Goal: Task Accomplishment & Management: Complete application form

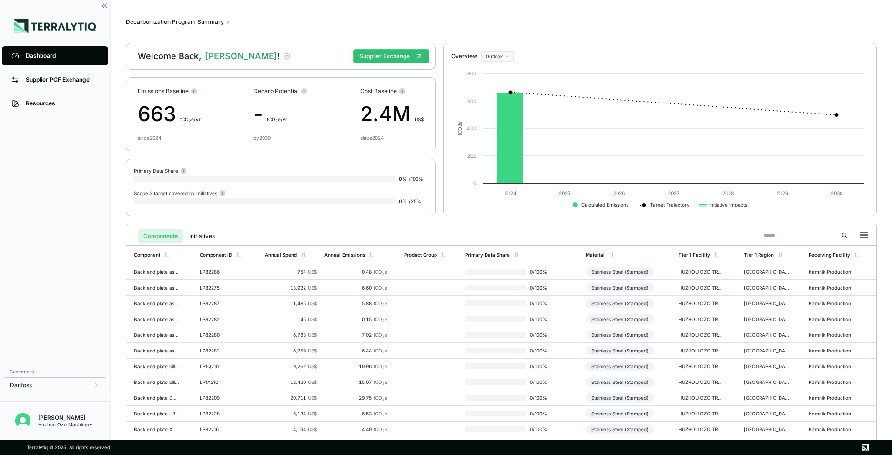
click at [284, 55] on icon "button" at bounding box center [287, 56] width 6 height 6
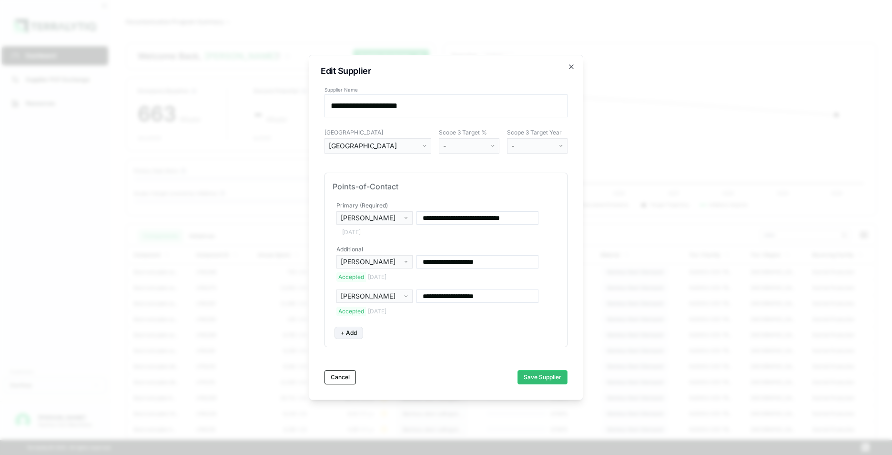
click at [498, 296] on input "**********" at bounding box center [477, 295] width 122 height 13
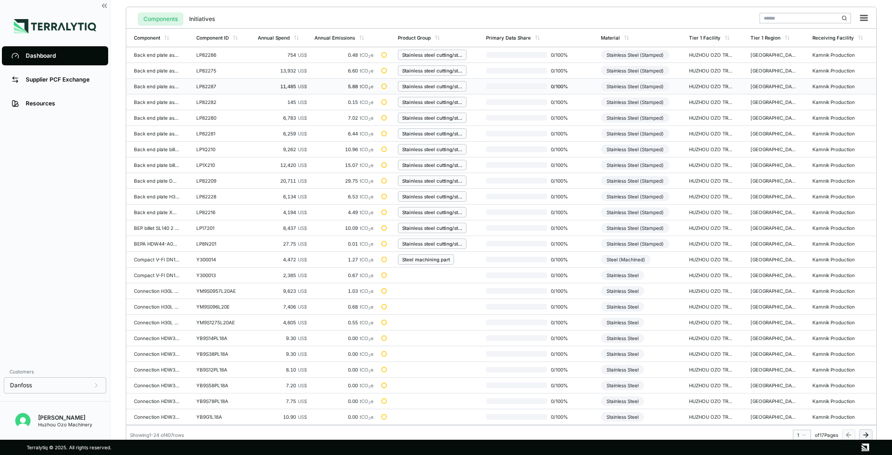
scroll to position [222, 0]
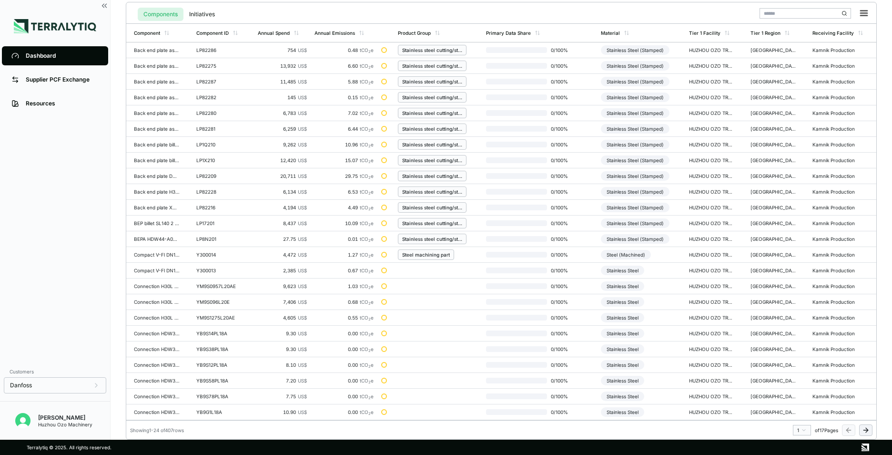
click at [866, 428] on icon at bounding box center [867, 429] width 2 height 4
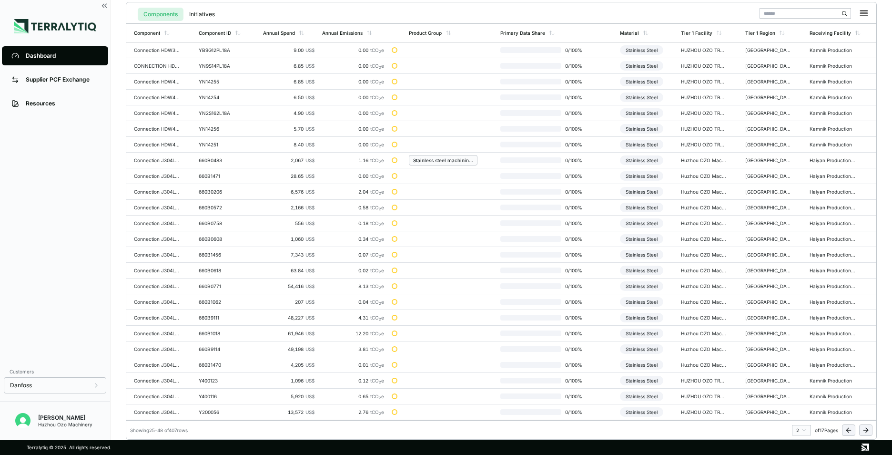
click at [865, 433] on icon at bounding box center [866, 430] width 8 height 8
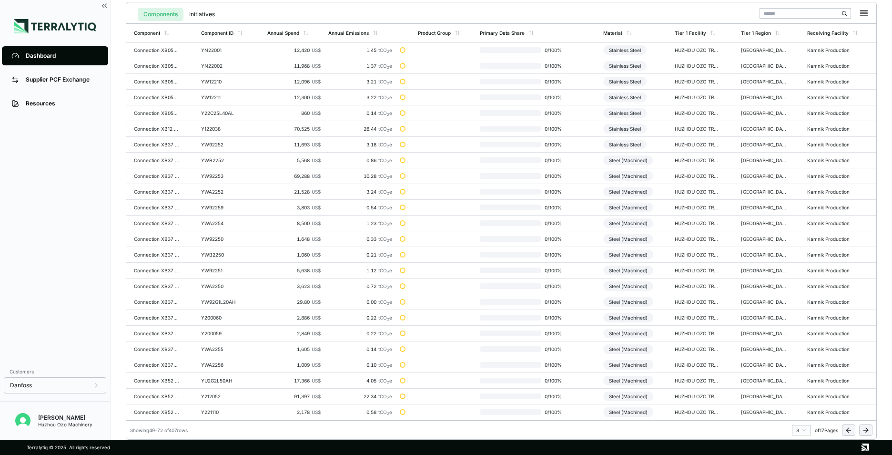
click at [865, 433] on icon at bounding box center [866, 430] width 8 height 8
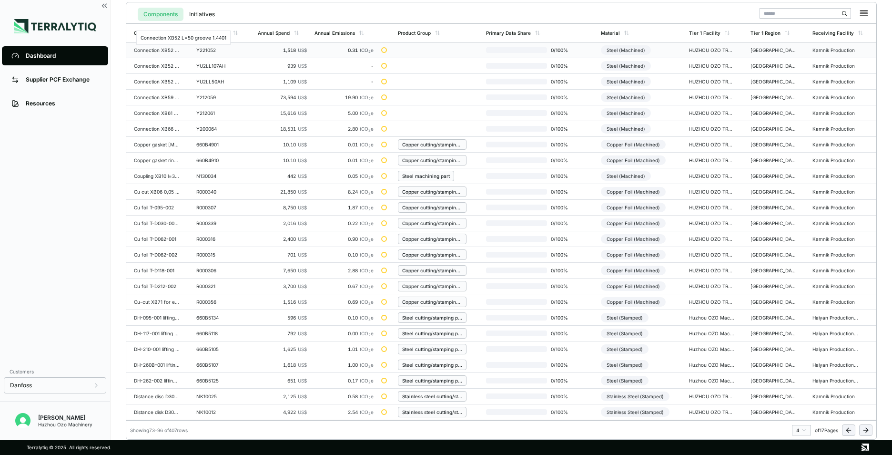
click at [150, 50] on div "Connection XB52 L=50 groove 1.4401" at bounding box center [157, 50] width 46 height 6
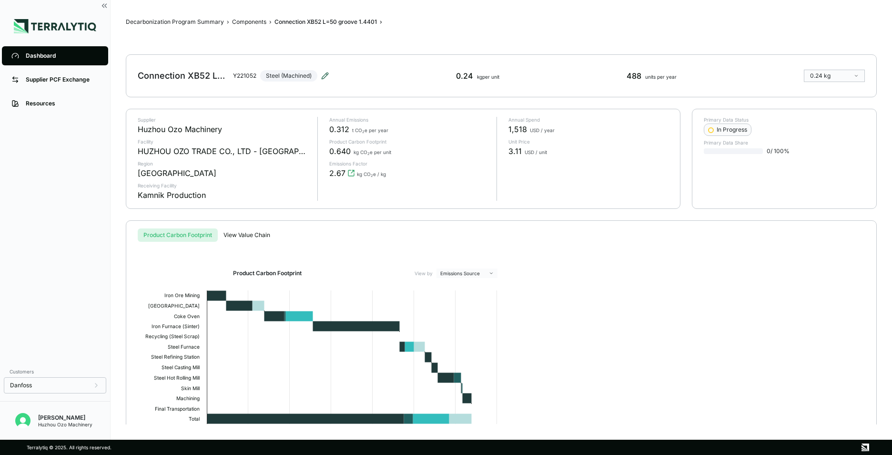
click at [325, 77] on icon at bounding box center [325, 76] width 8 height 8
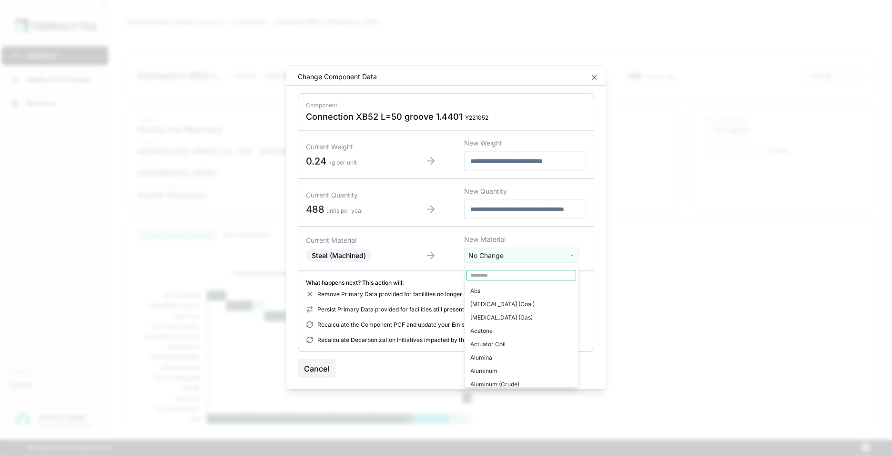
click at [528, 253] on html "Dashboard Supplier PCF Exchange Resources Customers Danfoss [PERSON_NAME] Huzho…" at bounding box center [446, 227] width 892 height 455
type input "****"
click at [529, 314] on div "Copper (Wire)" at bounding box center [522, 317] width 110 height 13
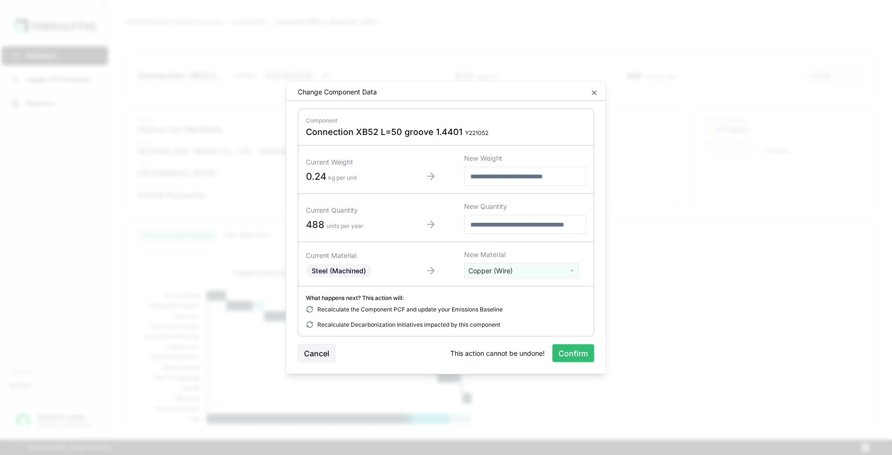
click at [575, 271] on html "Dashboard Supplier PCF Exchange Resources Customers Danfoss [PERSON_NAME] Huzho…" at bounding box center [446, 227] width 892 height 455
click at [647, 374] on html "Dashboard Supplier PCF Exchange Resources Customers Danfoss [PERSON_NAME] Huzho…" at bounding box center [446, 227] width 892 height 455
click at [597, 93] on icon "button" at bounding box center [594, 93] width 8 height 8
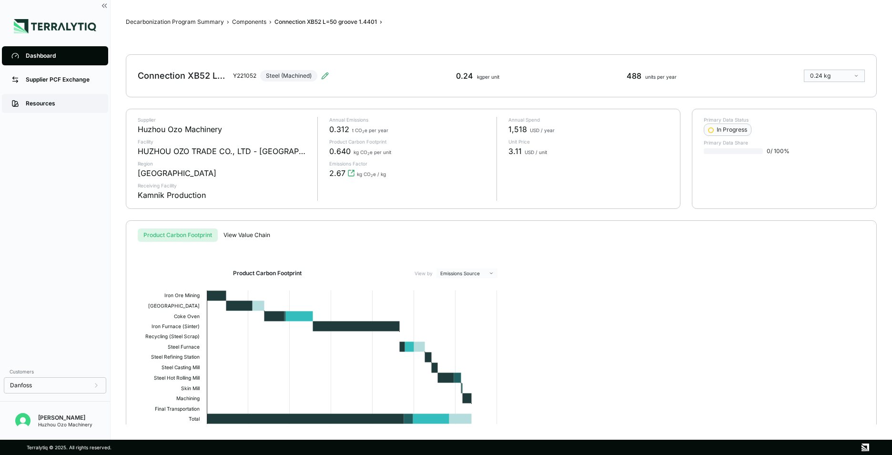
click at [41, 101] on div "Resources" at bounding box center [62, 104] width 73 height 8
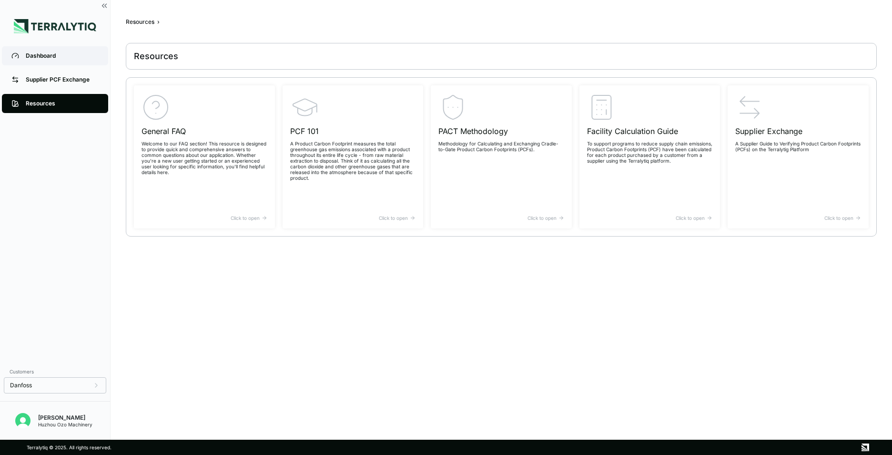
click at [35, 56] on div "Dashboard" at bounding box center [62, 56] width 73 height 8
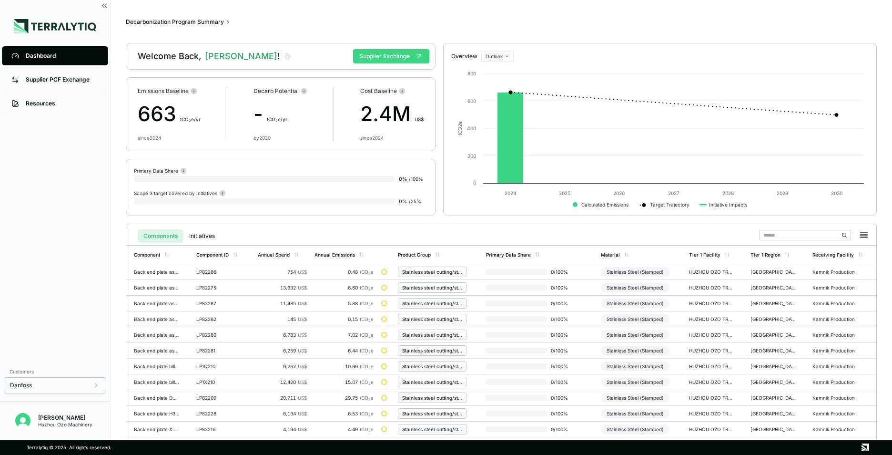
click at [387, 54] on button "Supplier Exchange" at bounding box center [391, 56] width 76 height 14
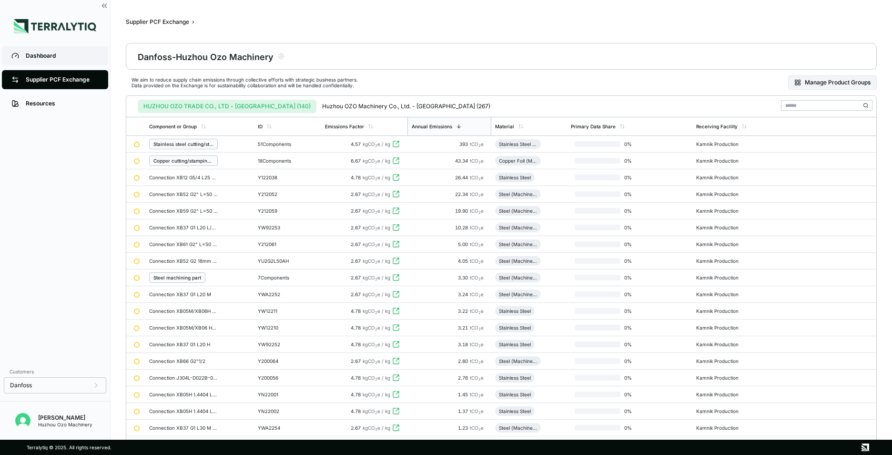
click at [36, 57] on div "Dashboard" at bounding box center [62, 56] width 73 height 8
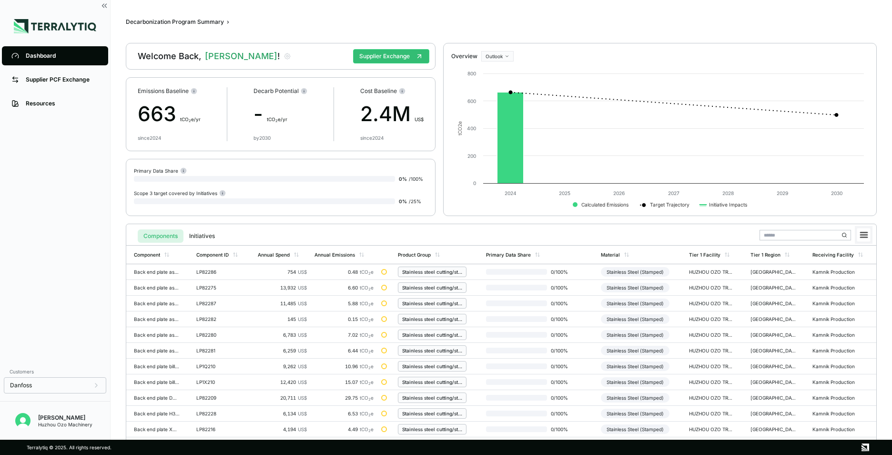
click at [865, 237] on icon at bounding box center [864, 235] width 7 height 5
click at [850, 264] on li "Download XLSX" at bounding box center [841, 264] width 53 height 10
click at [877, 17] on icon "close" at bounding box center [875, 17] width 7 height 8
click at [864, 234] on icon at bounding box center [864, 235] width 7 height 5
click at [830, 264] on li "Download XLSX" at bounding box center [841, 264] width 53 height 10
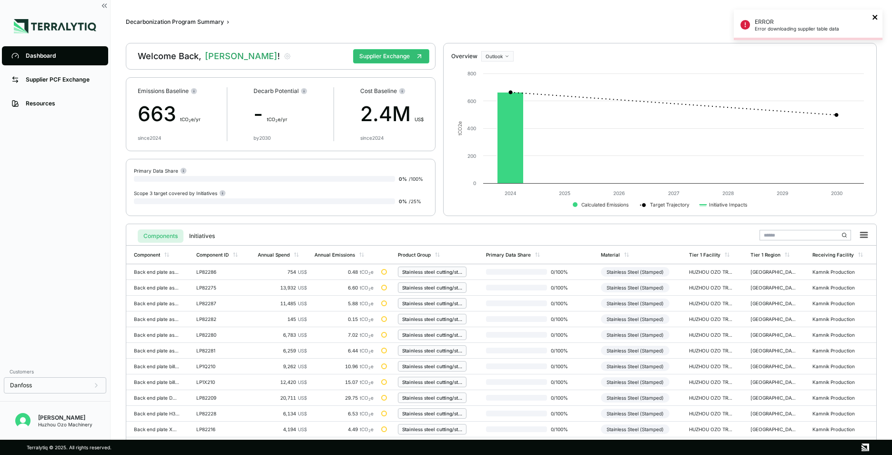
click at [876, 18] on icon "close" at bounding box center [875, 17] width 7 height 8
click at [862, 235] on icon at bounding box center [864, 235] width 7 height 5
click at [834, 256] on li "Download CSV" at bounding box center [841, 254] width 53 height 10
click at [873, 16] on icon "close" at bounding box center [875, 17] width 5 height 5
click at [160, 272] on div "Back end plate asm DW-A V3 (0,2 mm)" at bounding box center [157, 272] width 46 height 6
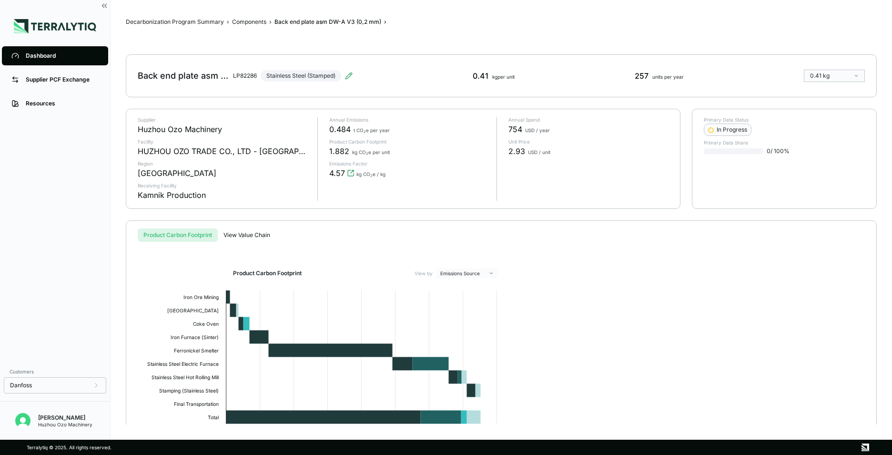
click at [753, 283] on div "Product Carbon Footprint View by Emissions Source Created with Highcharts 11.4.…" at bounding box center [502, 372] width 720 height 208
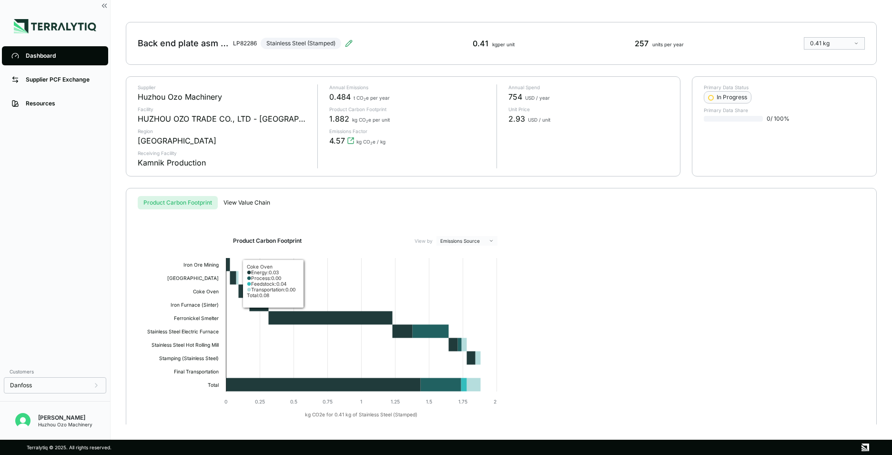
scroll to position [60, 0]
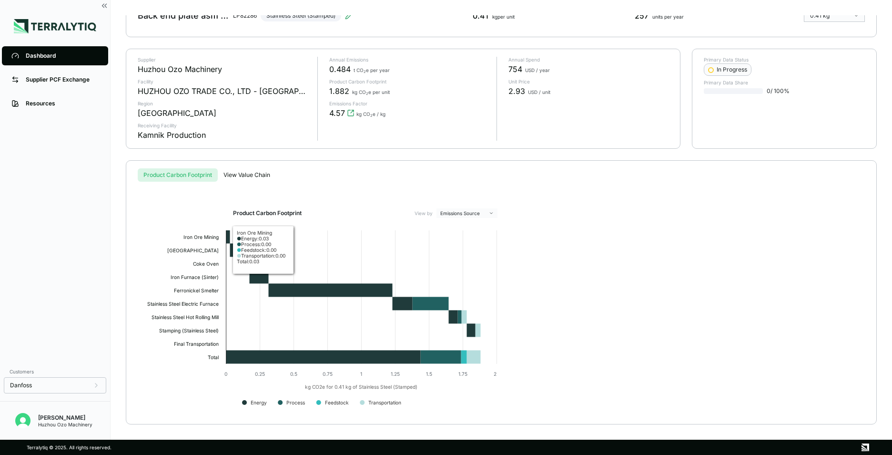
click at [186, 175] on button "Product Carbon Footprint" at bounding box center [178, 174] width 80 height 13
click at [258, 174] on div "Decarbonization Program Summary › Components › Back end plate asm DW-A V3 (0,2 …" at bounding box center [501, 219] width 751 height 409
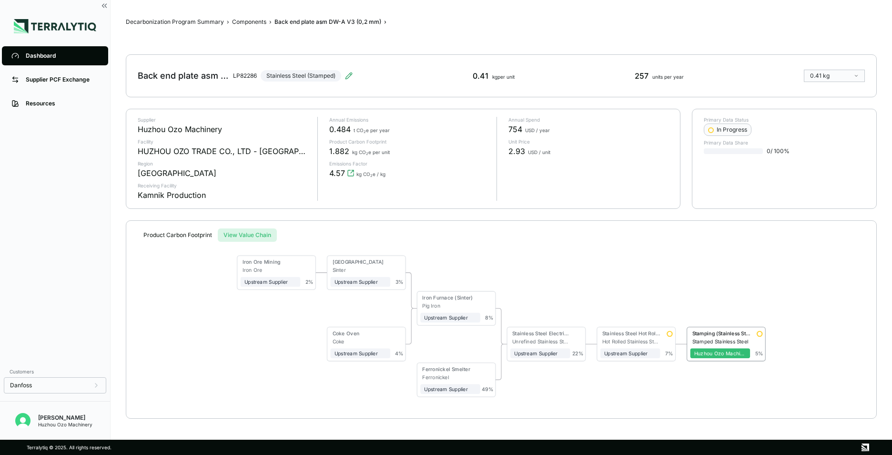
scroll to position [0, 0]
click at [183, 238] on button "Product Carbon Footprint" at bounding box center [178, 234] width 80 height 13
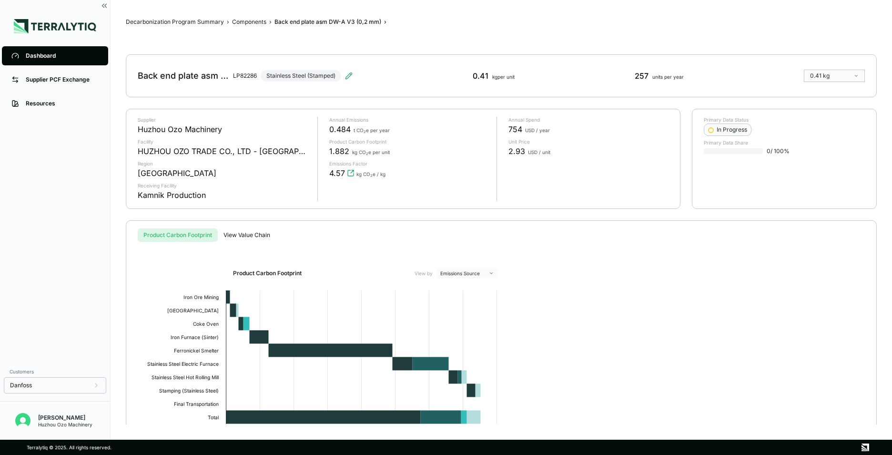
click at [603, 255] on div "Product Carbon Footprint View by Emissions Source Created with Highcharts 11.4.…" at bounding box center [502, 359] width 720 height 234
click at [686, 279] on div "Product Carbon Footprint View by Emissions Source Created with Highcharts 11.4.…" at bounding box center [502, 372] width 720 height 208
click at [728, 130] on div "In Progress" at bounding box center [727, 130] width 39 height 8
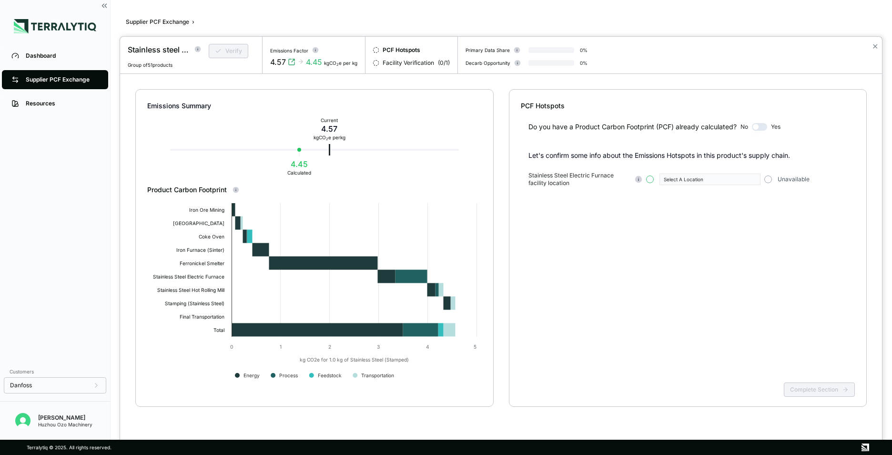
click at [651, 180] on button "button" at bounding box center [650, 179] width 8 height 8
click at [753, 179] on icon "button" at bounding box center [754, 179] width 2 height 1
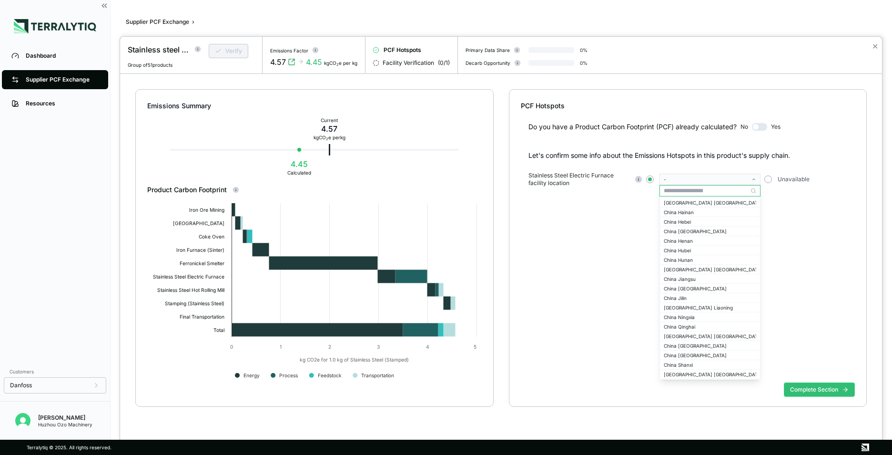
scroll to position [810, 0]
click at [688, 278] on div "China Jiangsu" at bounding box center [710, 278] width 92 height 6
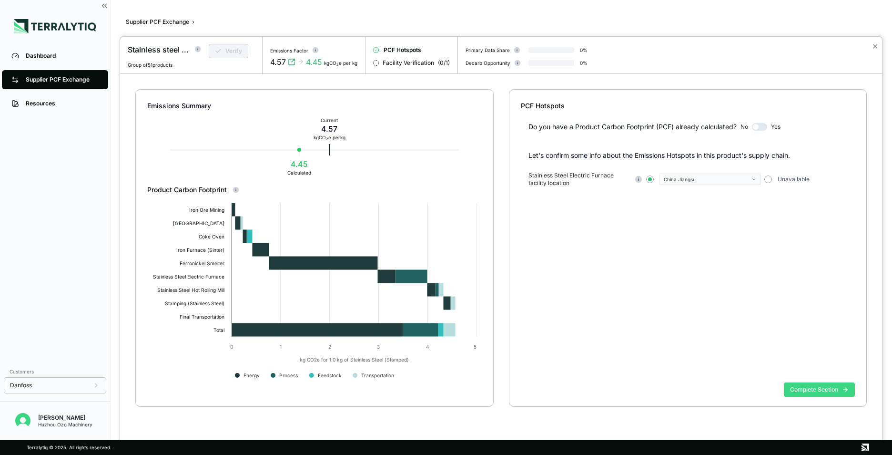
click at [811, 389] on button "Complete Section" at bounding box center [819, 389] width 71 height 14
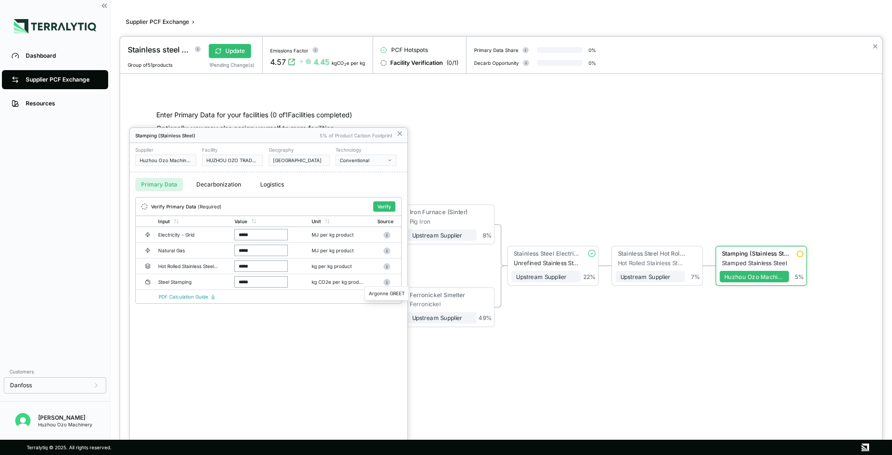
click at [393, 295] on div "Argonne GREET" at bounding box center [387, 293] width 44 height 14
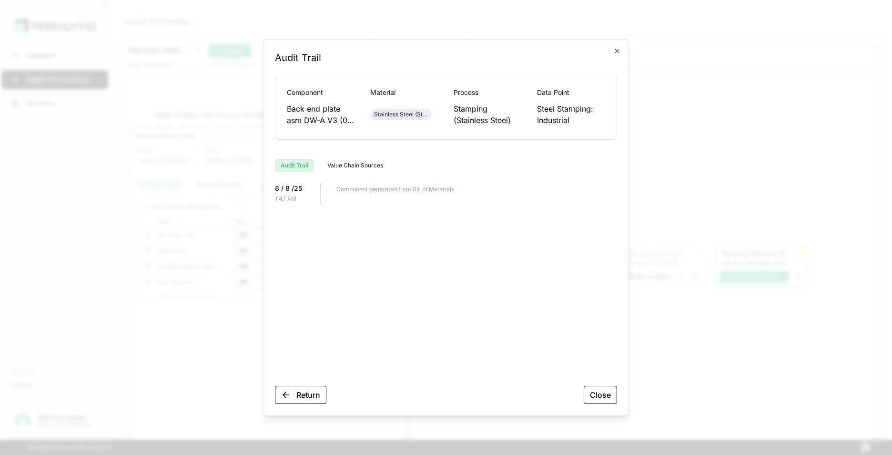
click at [345, 166] on button "Value Chain Sources" at bounding box center [355, 165] width 67 height 13
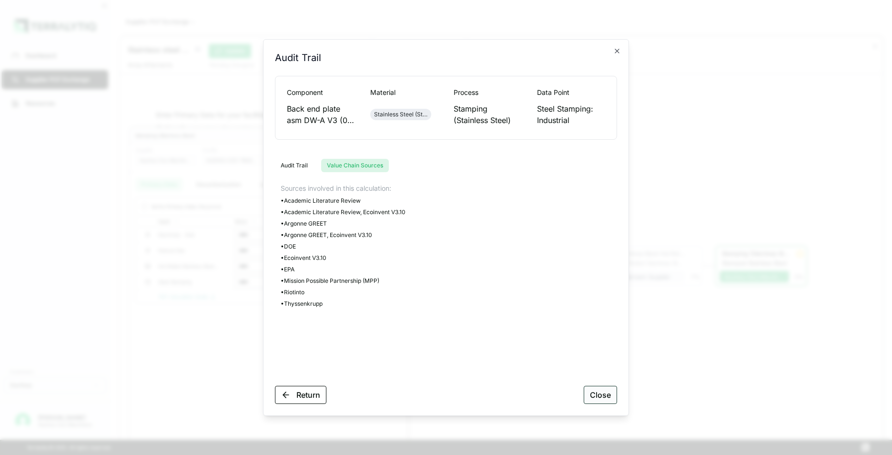
click at [603, 397] on button "Close" at bounding box center [600, 395] width 33 height 18
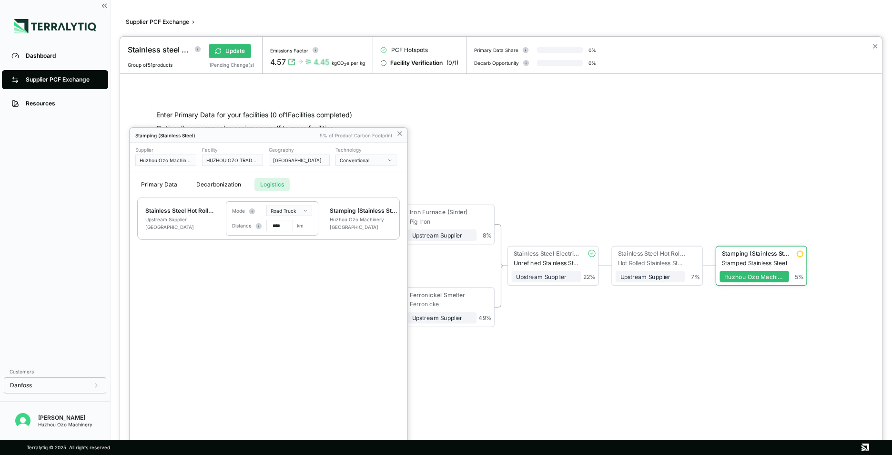
click at [268, 186] on button "Logistics" at bounding box center [271, 184] width 35 height 13
click at [283, 227] on input "****" at bounding box center [279, 225] width 27 height 11
click at [279, 224] on input "****" at bounding box center [279, 225] width 27 height 11
drag, startPoint x: 285, startPoint y: 224, endPoint x: 274, endPoint y: 224, distance: 11.9
click at [274, 224] on input "****" at bounding box center [279, 225] width 27 height 11
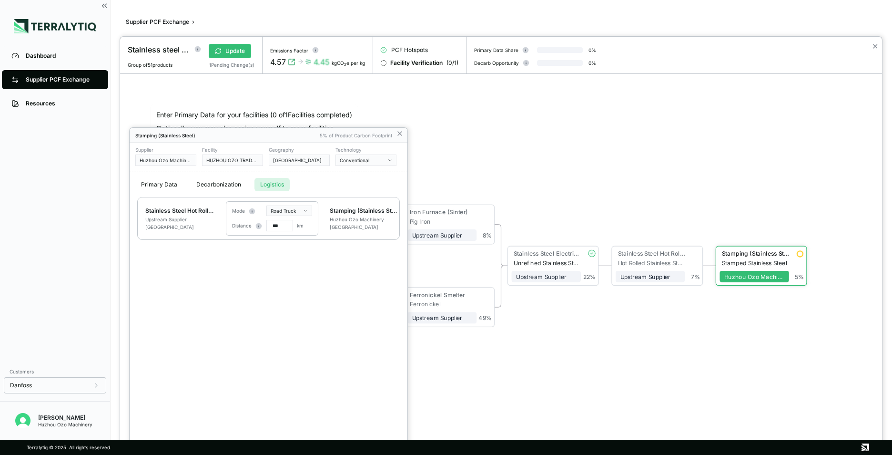
type input "***"
click at [321, 274] on div "Stainless Steel Hot Rolling Mill Upstream Supplier [GEOGRAPHIC_DATA] Mode Road …" at bounding box center [269, 268] width 278 height 143
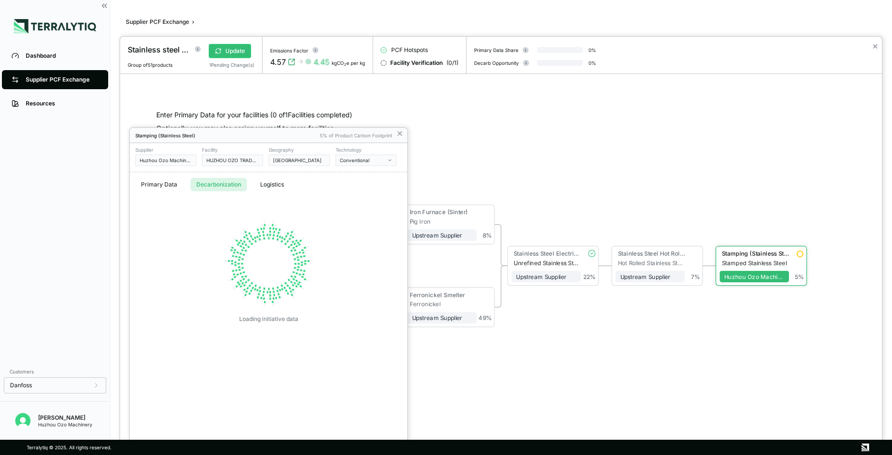
click at [217, 186] on button "Decarbonization" at bounding box center [219, 184] width 56 height 13
click at [162, 183] on button "Primary Data" at bounding box center [159, 184] width 48 height 13
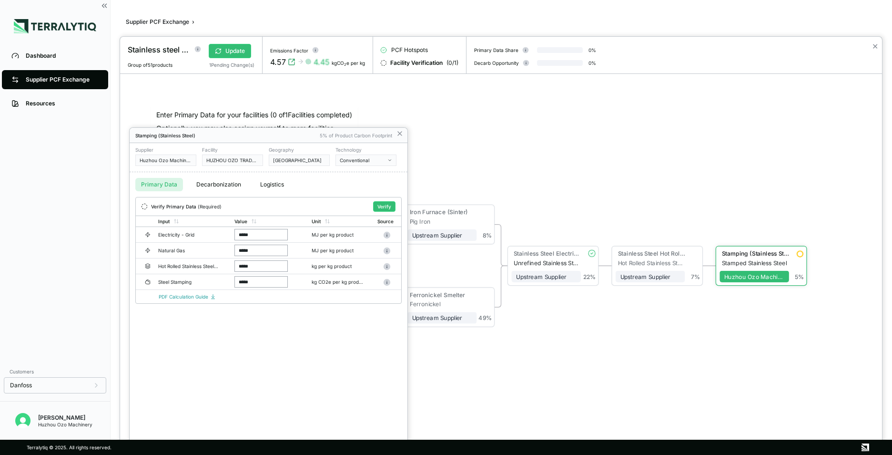
click at [271, 188] on button "Logistics" at bounding box center [271, 184] width 35 height 13
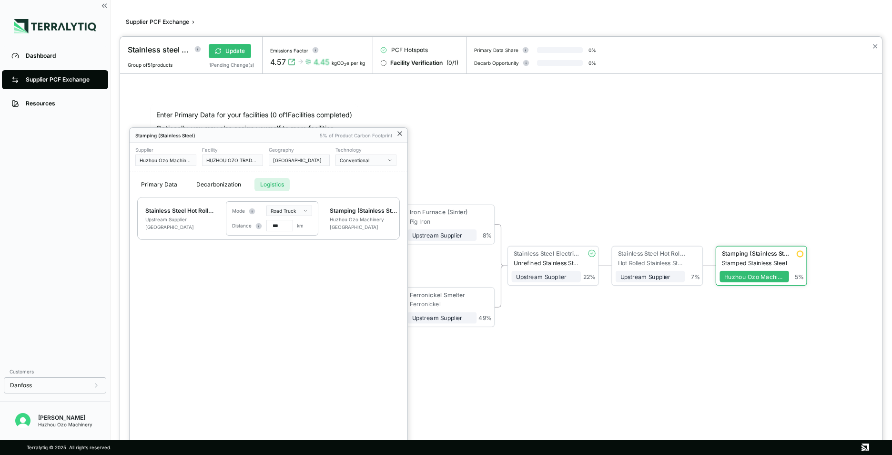
click at [397, 133] on icon at bounding box center [400, 134] width 8 height 8
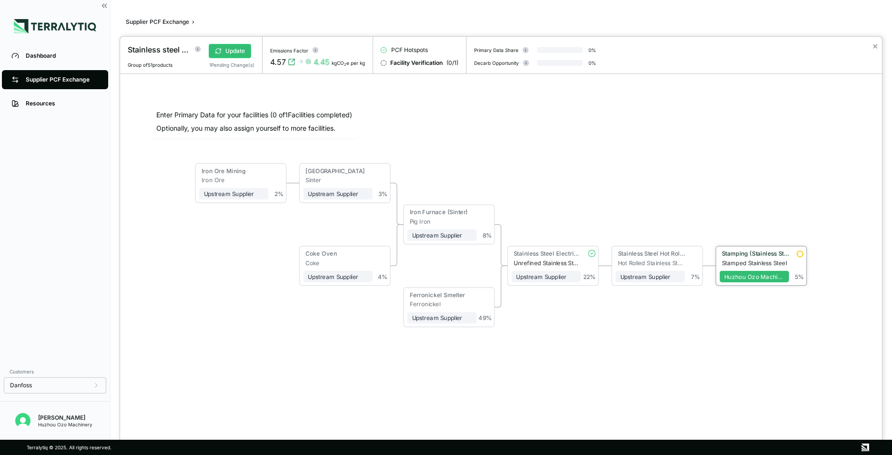
click at [767, 264] on div "Stamped Stainless Steel" at bounding box center [755, 262] width 67 height 7
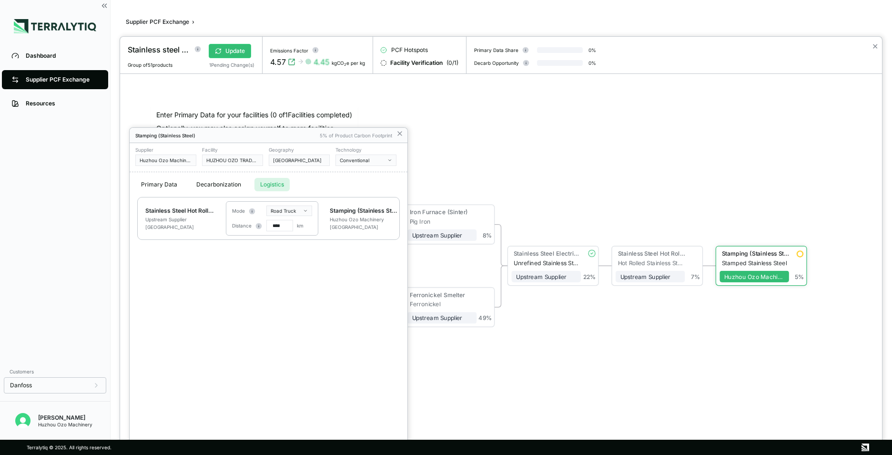
click at [273, 186] on button "Logistics" at bounding box center [271, 184] width 35 height 13
click at [278, 226] on input "****" at bounding box center [279, 225] width 27 height 11
click at [282, 226] on input "****" at bounding box center [279, 225] width 27 height 11
drag, startPoint x: 281, startPoint y: 226, endPoint x: 276, endPoint y: 225, distance: 5.0
click at [276, 225] on input "****" at bounding box center [279, 225] width 27 height 11
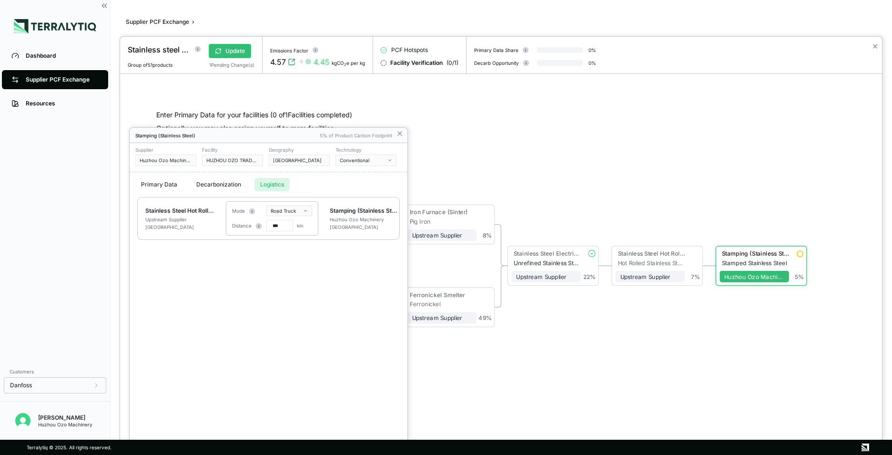
type input "***"
click at [319, 255] on div "Stainless Steel Hot Rolling Mill Upstream Supplier [GEOGRAPHIC_DATA] Mode Road …" at bounding box center [269, 268] width 278 height 143
click at [270, 185] on button "Logistics" at bounding box center [271, 184] width 35 height 13
click at [371, 227] on div "[GEOGRAPHIC_DATA]" at bounding box center [364, 227] width 69 height 6
click at [183, 231] on div "Stainless Steel Hot Rolling Mill Upstream Supplier [GEOGRAPHIC_DATA] Mode Road …" at bounding box center [268, 218] width 263 height 43
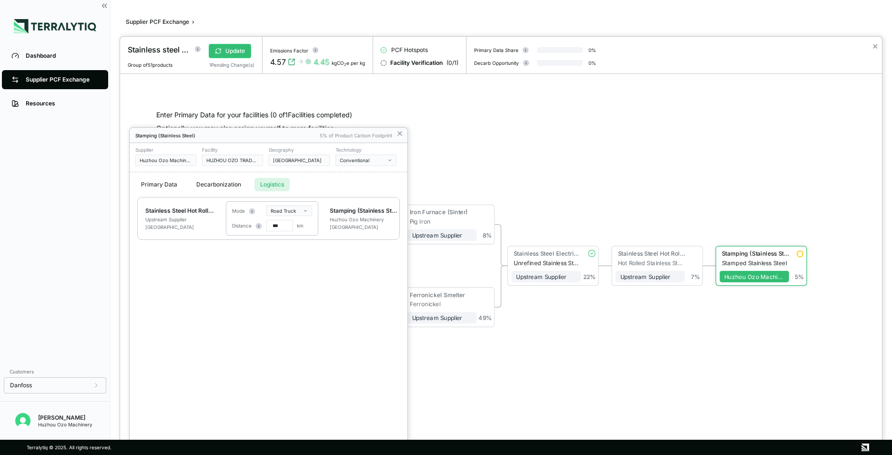
drag, startPoint x: 179, startPoint y: 213, endPoint x: 186, endPoint y: 212, distance: 6.9
click at [179, 213] on div "Stainless Steel Hot Rolling Mill" at bounding box center [179, 211] width 69 height 8
click at [387, 162] on button "Conventional" at bounding box center [365, 159] width 61 height 11
click at [360, 183] on div "Conventional" at bounding box center [402, 183] width 125 height 6
click at [303, 278] on div "Stainless Steel Hot Rolling Mill Upstream Supplier [GEOGRAPHIC_DATA] Mode Road …" at bounding box center [269, 268] width 278 height 143
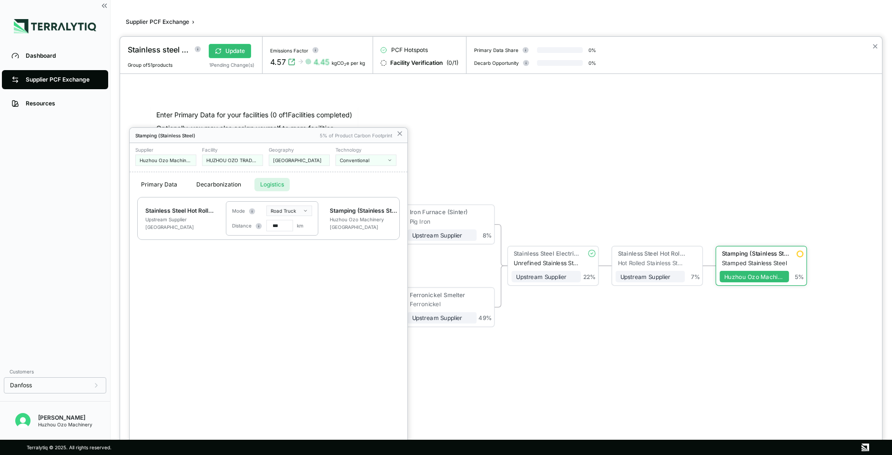
click at [329, 315] on div "Stainless Steel Hot Rolling Mill Upstream Supplier [GEOGRAPHIC_DATA] Mode Road …" at bounding box center [269, 268] width 278 height 143
click at [237, 395] on div "Stamping (Stainless Steel) 5% of Product Carbon Footprint Supplier Huzhou Ozo M…" at bounding box center [269, 291] width 278 height 327
click at [313, 340] on div "Stainless Steel Hot Rolling Mill Upstream Supplier [GEOGRAPHIC_DATA] Mode Road …" at bounding box center [269, 268] width 278 height 143
click at [290, 336] on div "Stainless Steel Hot Rolling Mill Upstream Supplier [GEOGRAPHIC_DATA] Mode Road …" at bounding box center [269, 268] width 278 height 143
click at [401, 135] on icon at bounding box center [400, 134] width 8 height 8
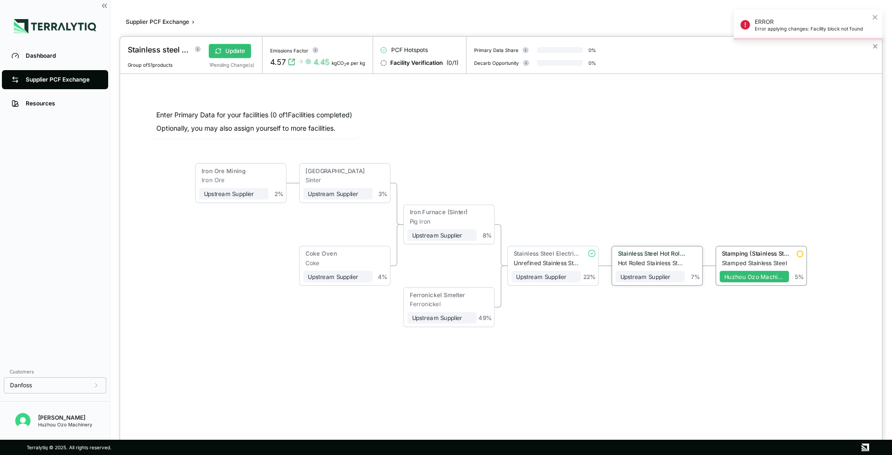
click at [663, 267] on div "Upstream Supplier + Assign to me" at bounding box center [651, 274] width 70 height 16
click at [649, 261] on div "Hot Rolled Stainless Steel" at bounding box center [651, 262] width 67 height 7
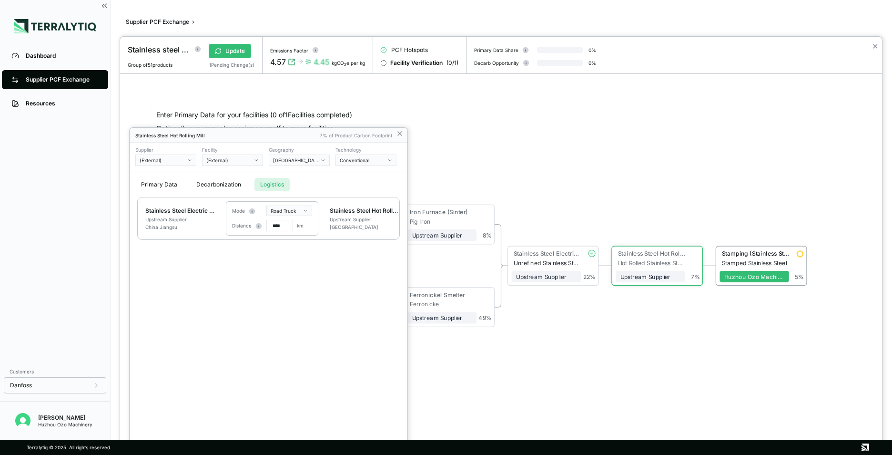
click at [268, 183] on button "Logistics" at bounding box center [271, 184] width 35 height 13
drag, startPoint x: 284, startPoint y: 226, endPoint x: 279, endPoint y: 226, distance: 5.2
click at [279, 226] on input "****" at bounding box center [279, 225] width 27 height 11
type input "**"
click at [317, 301] on div "Stainless Steel Electric Furnace Upstream Supplier [GEOGRAPHIC_DATA] [GEOGRAPHI…" at bounding box center [269, 268] width 278 height 143
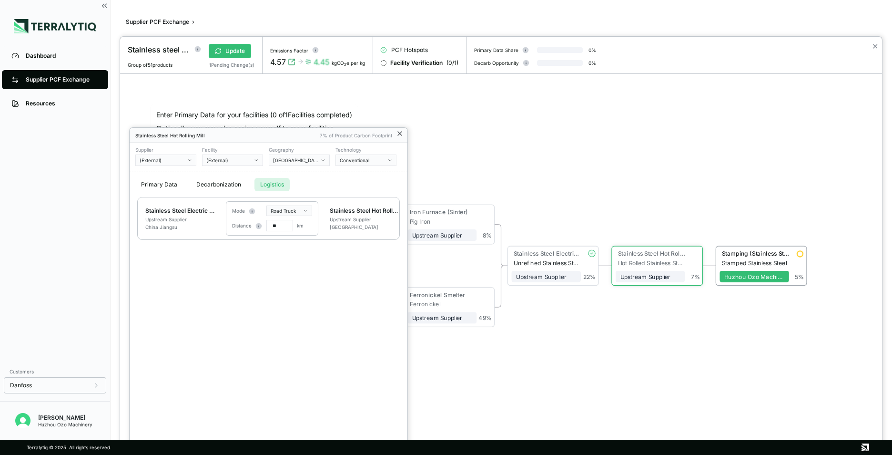
click at [400, 131] on icon at bounding box center [400, 134] width 8 height 8
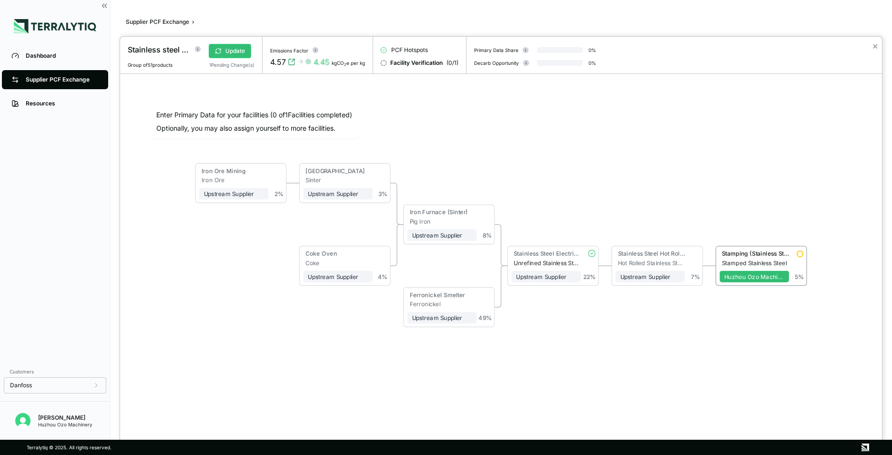
click at [219, 63] on div "1 Pending Change(s)" at bounding box center [231, 65] width 45 height 6
click at [234, 52] on button "Update" at bounding box center [230, 51] width 42 height 14
click at [196, 50] on circle at bounding box center [198, 49] width 6 height 6
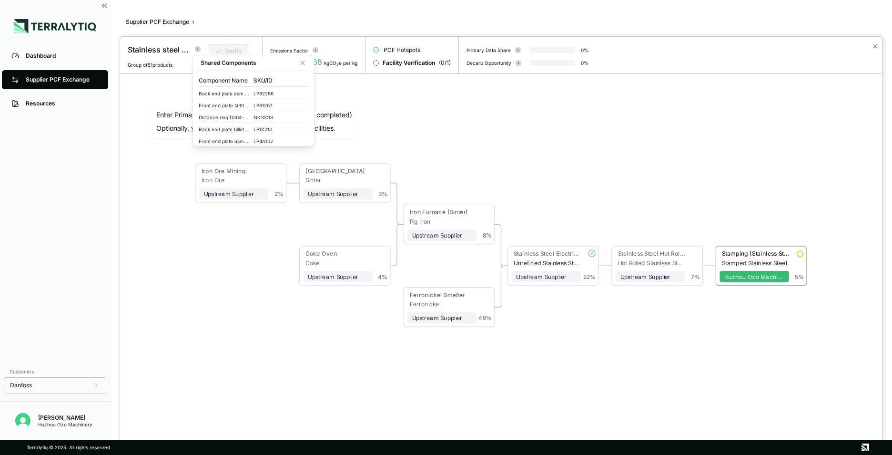
click at [238, 50] on div "Verify" at bounding box center [227, 51] width 53 height 14
click at [301, 61] on icon at bounding box center [303, 63] width 8 height 8
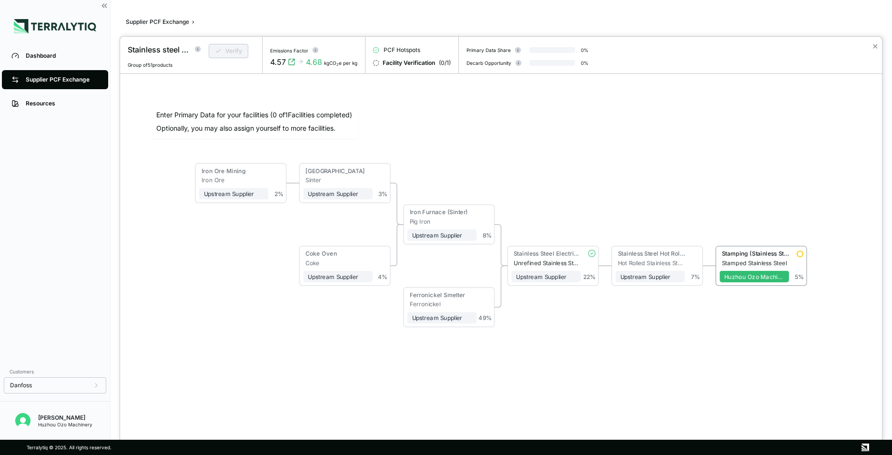
click at [53, 83] on div at bounding box center [446, 227] width 892 height 455
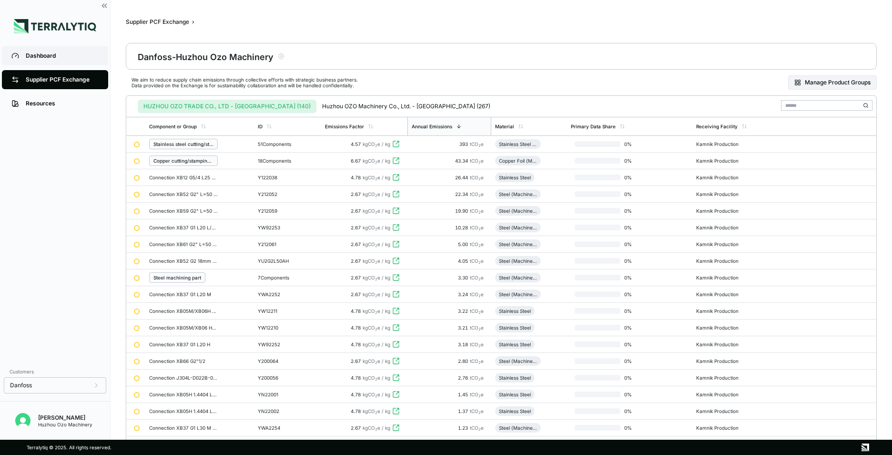
click at [40, 54] on div "Dashboard" at bounding box center [62, 56] width 73 height 8
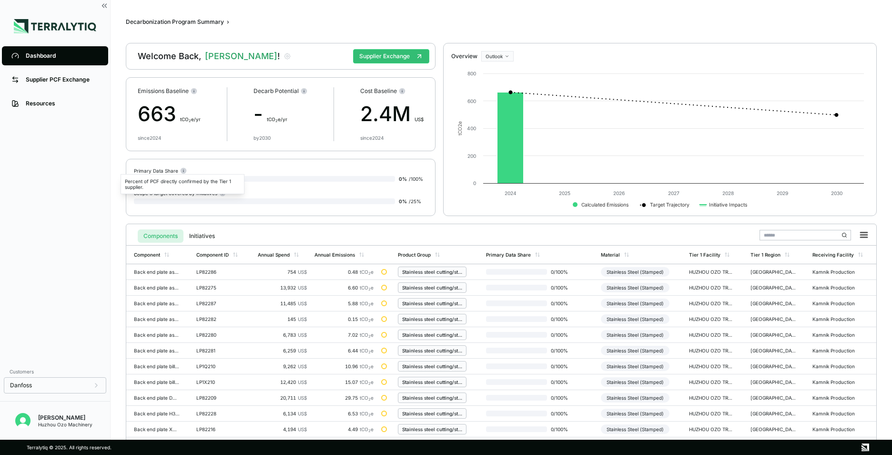
click at [159, 185] on div "Percent of PCF directly confirmed by the Tier 1 supplier." at bounding box center [183, 184] width 124 height 20
click at [185, 170] on circle at bounding box center [184, 171] width 6 height 6
click at [182, 171] on circle at bounding box center [184, 171] width 6 height 6
click at [406, 55] on button "Supplier Exchange" at bounding box center [391, 56] width 76 height 14
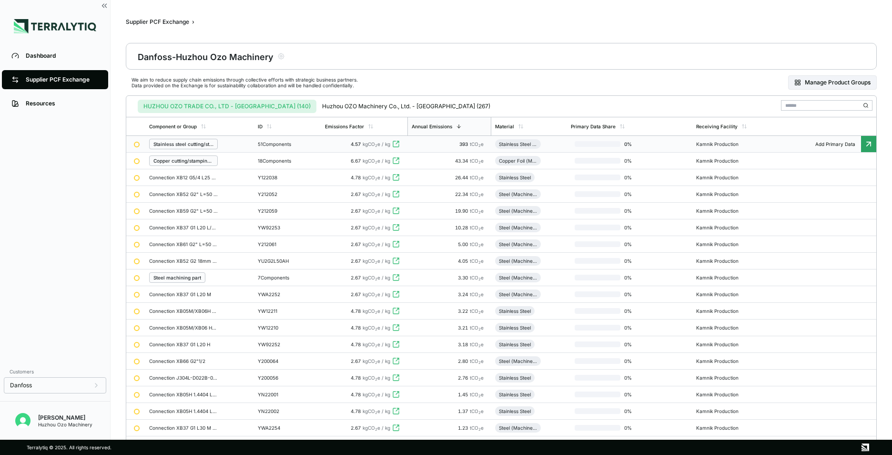
click at [867, 144] on icon at bounding box center [869, 144] width 10 height 10
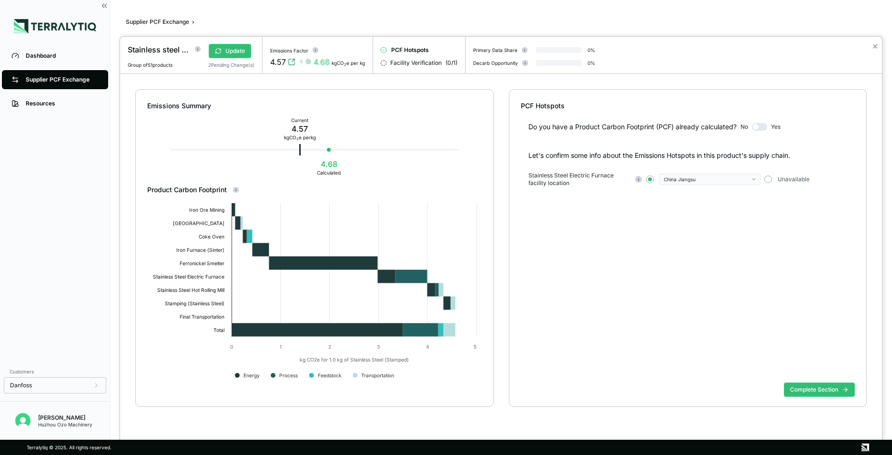
click at [727, 224] on div "Do you have a Product Carbon Footprint (PCF) already calculated? No Yes Let's c…" at bounding box center [688, 245] width 335 height 268
click at [571, 180] on span "Stainless Steel Electric Furnace facility location" at bounding box center [579, 179] width 102 height 15
click at [795, 131] on div "Do you have a Product Carbon Footprint (PCF) already calculated? No Yes" at bounding box center [688, 121] width 335 height 21
click at [787, 127] on div "Do you have a Product Carbon Footprint (PCF) already calculated? No Yes" at bounding box center [688, 121] width 335 height 21
click at [714, 210] on div "Do you have a Product Carbon Footprint (PCF) already calculated? No Yes Let's c…" at bounding box center [688, 245] width 335 height 268
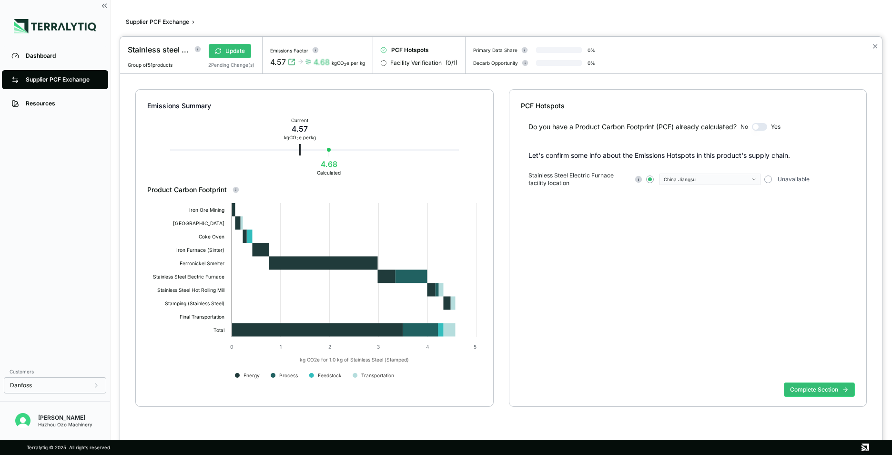
click at [572, 177] on span "Stainless Steel Electric Furnace facility location" at bounding box center [579, 179] width 102 height 15
click at [620, 263] on div "Do you have a Product Carbon Footprint (PCF) already calculated? No Yes Let's c…" at bounding box center [688, 245] width 335 height 268
click at [310, 172] on div "Emissions Summary Current 4.57 kg CO 2 e per kg 4.68 Calculated" at bounding box center [314, 137] width 335 height 95
click at [244, 64] on div "2 Pending Change(s)" at bounding box center [231, 65] width 46 height 6
click at [135, 63] on span "Group of 51 products" at bounding box center [150, 65] width 45 height 6
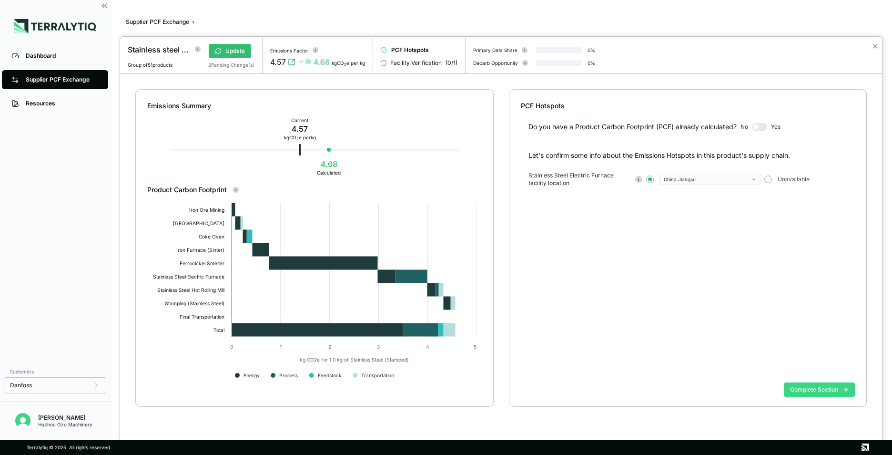
click at [833, 389] on button "Complete Section" at bounding box center [819, 389] width 71 height 14
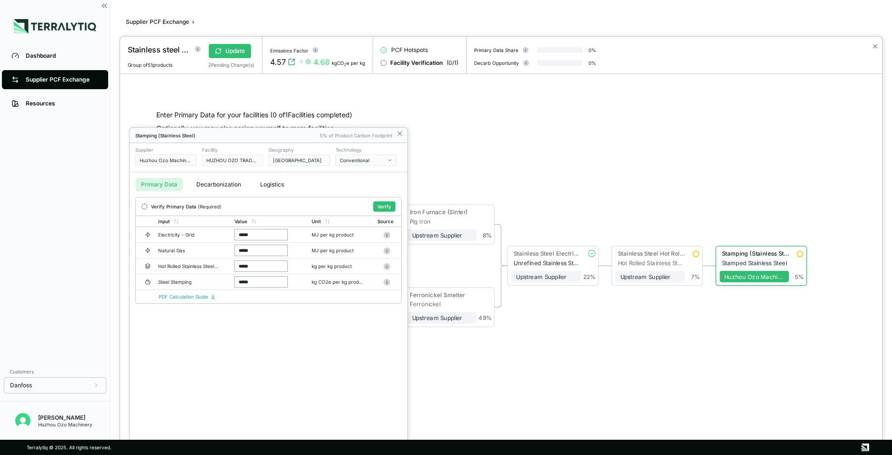
click at [276, 183] on button "Logistics" at bounding box center [271, 184] width 35 height 13
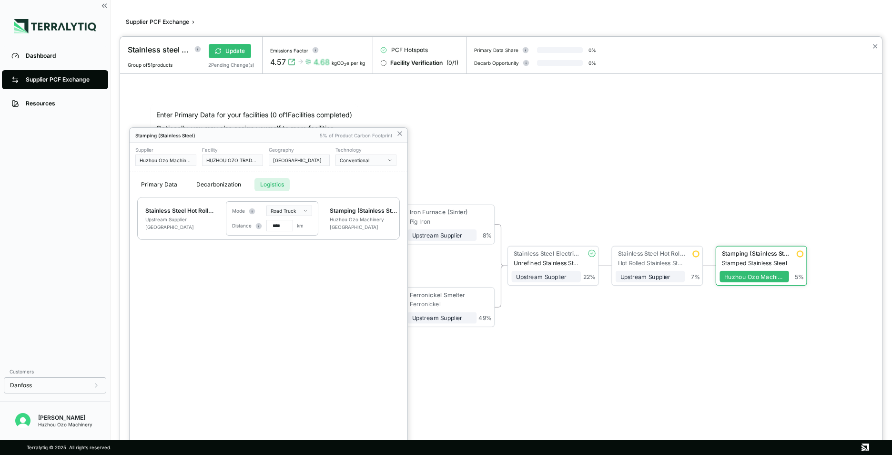
click at [281, 227] on input "****" at bounding box center [279, 225] width 27 height 11
type input "***"
click at [279, 184] on button "Logistics" at bounding box center [271, 184] width 35 height 13
click at [399, 132] on icon at bounding box center [400, 134] width 8 height 8
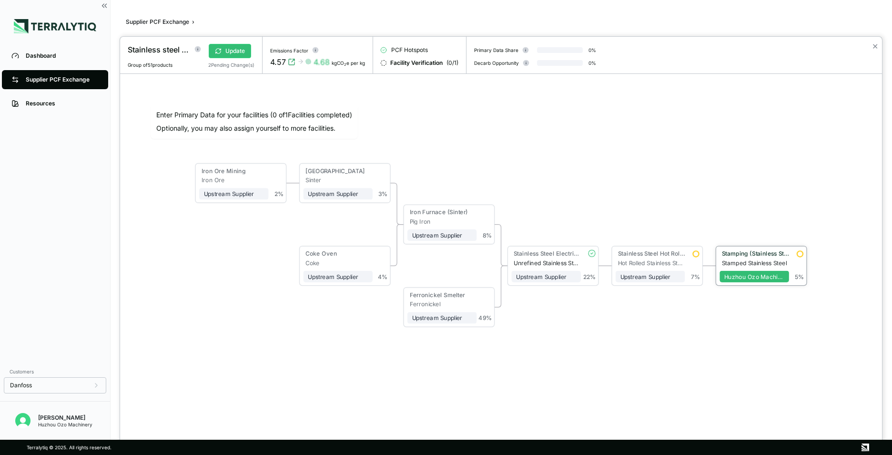
click at [747, 259] on div "Stamped Stainless Steel" at bounding box center [755, 262] width 67 height 7
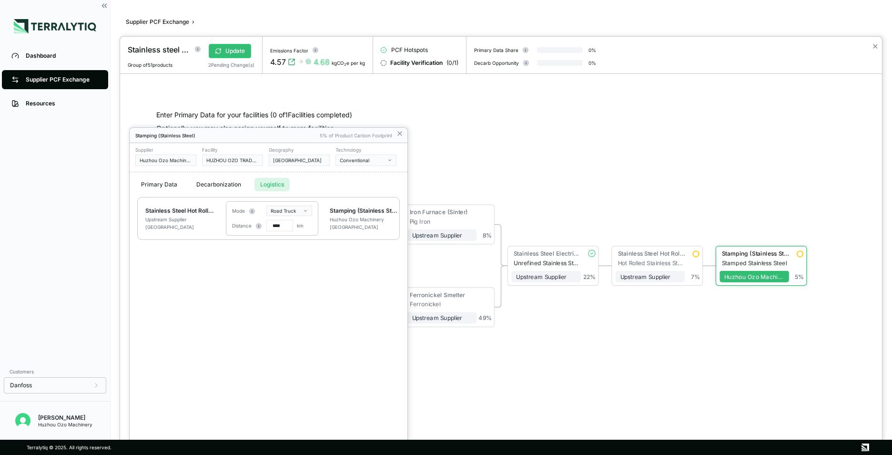
click at [269, 187] on button "Logistics" at bounding box center [271, 184] width 35 height 13
click at [280, 226] on input "****" at bounding box center [279, 225] width 27 height 11
type input "***"
click at [400, 133] on icon at bounding box center [400, 134] width 4 height 4
